Goal: Communication & Community: Answer question/provide support

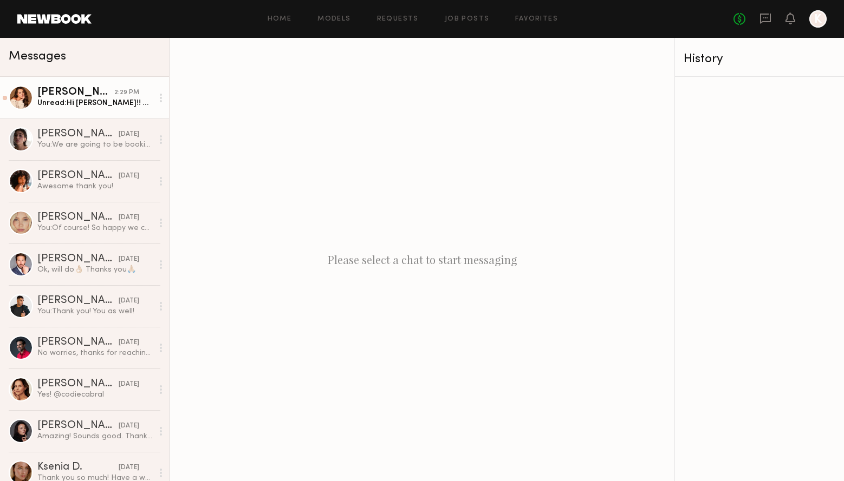
click at [96, 85] on link "[PERSON_NAME] 2:29 PM Unread: Hi [PERSON_NAME]!! Thank you so much for reaching…" at bounding box center [84, 98] width 169 height 42
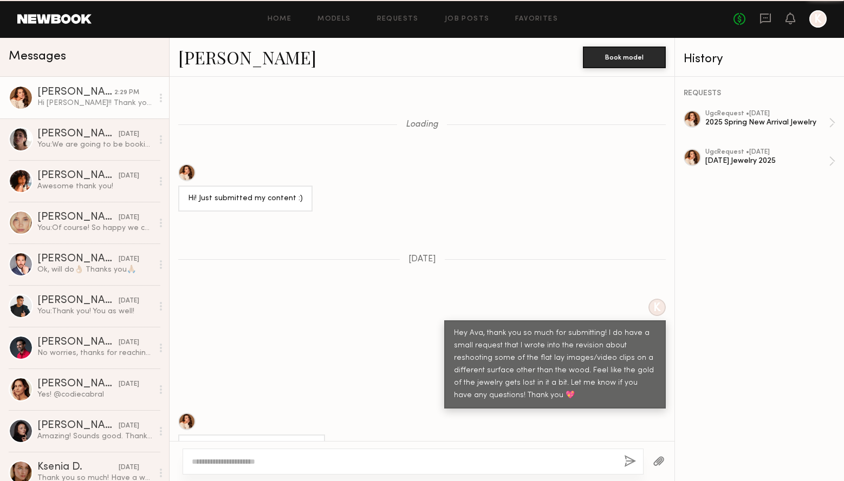
scroll to position [856, 0]
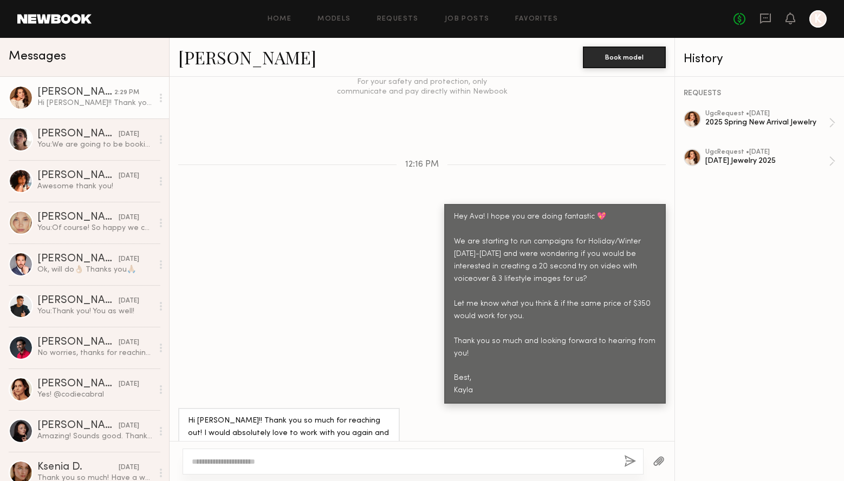
click at [340, 468] on div at bounding box center [412, 462] width 461 height 26
click at [325, 454] on div at bounding box center [412, 462] width 461 height 26
click at [300, 460] on textarea at bounding box center [403, 461] width 423 height 11
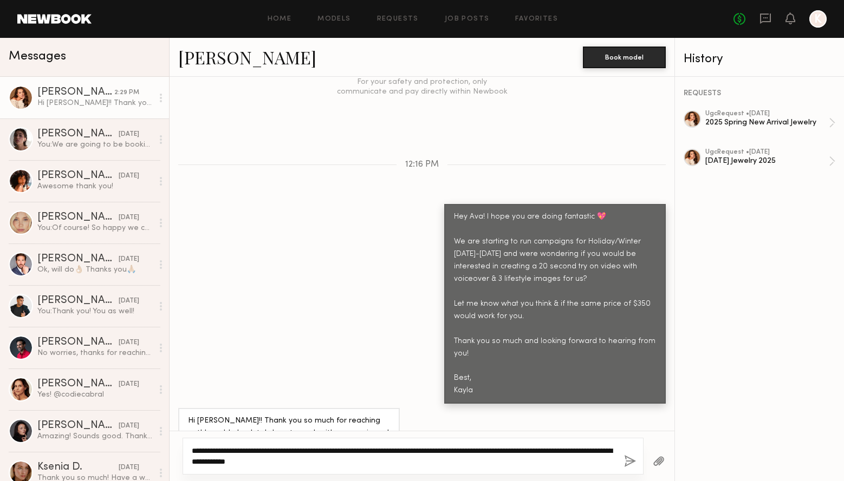
type textarea "**********"
click at [625, 463] on button "button" at bounding box center [630, 462] width 12 height 14
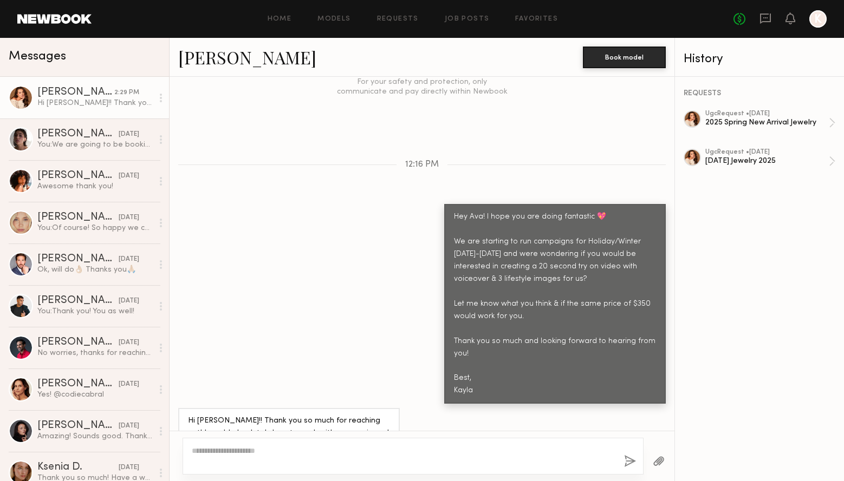
scroll to position [1015, 0]
